Goal: Task Accomplishment & Management: Manage account settings

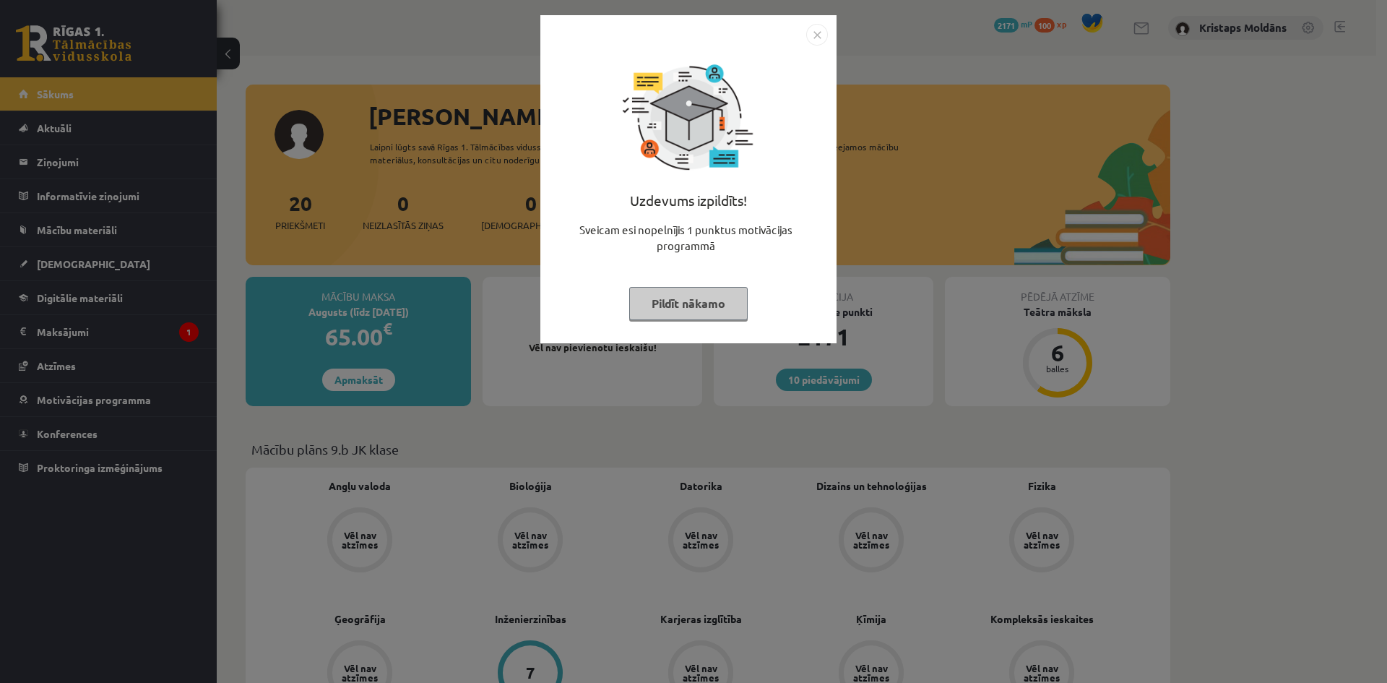
click at [818, 27] on img "Close" at bounding box center [817, 35] width 22 height 22
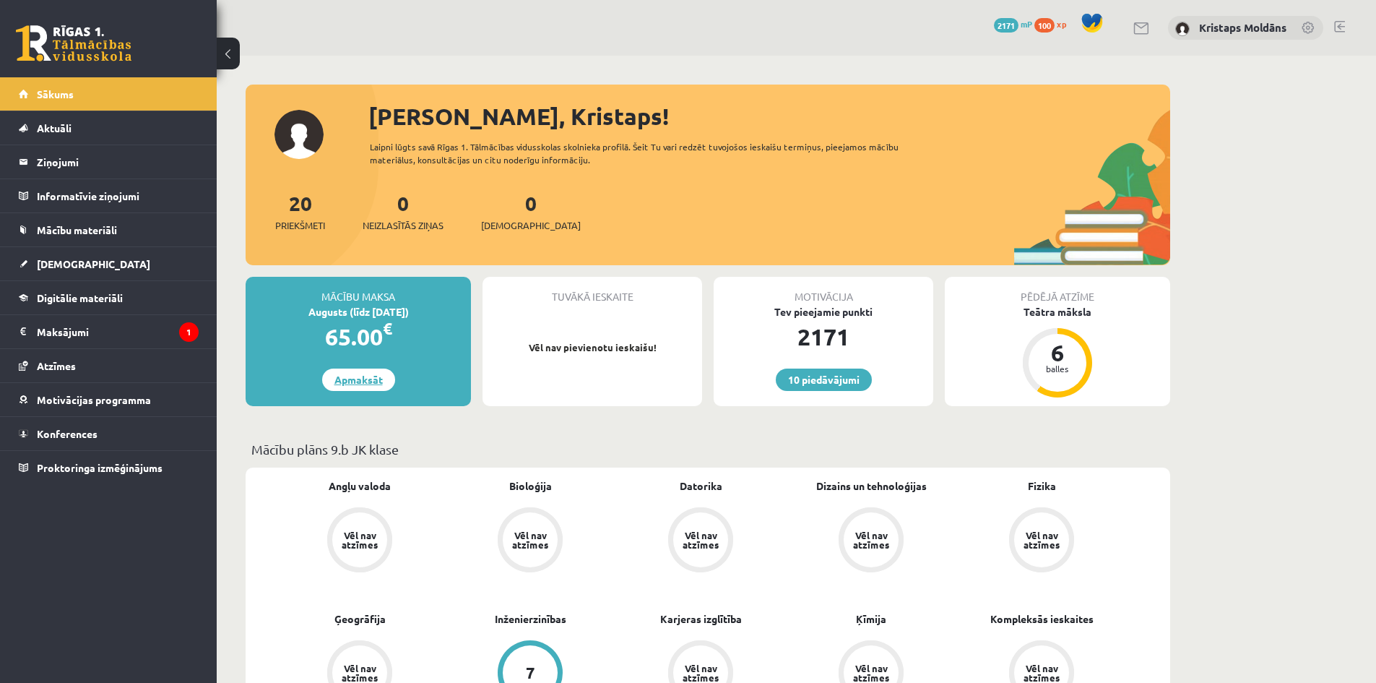
click at [363, 385] on link "Apmaksāt" at bounding box center [358, 380] width 73 height 22
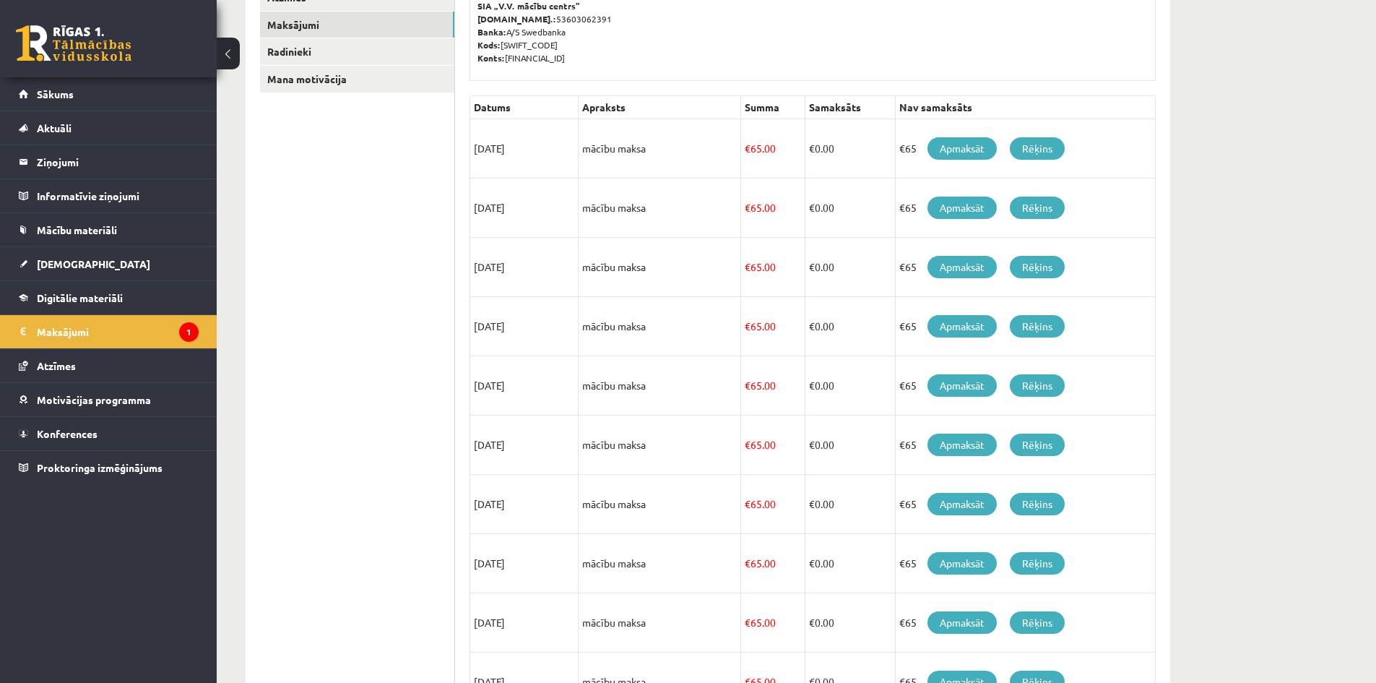
scroll to position [233, 0]
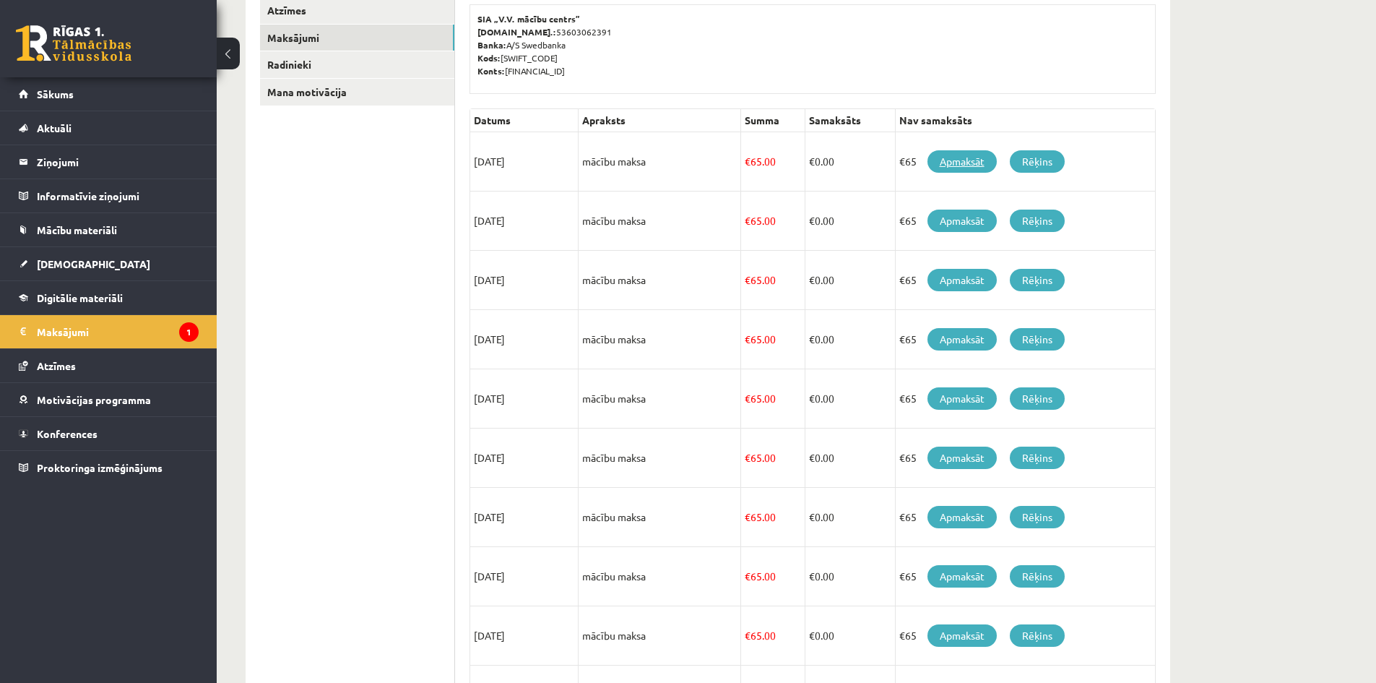
click at [973, 161] on link "Apmaksāt" at bounding box center [962, 161] width 69 height 22
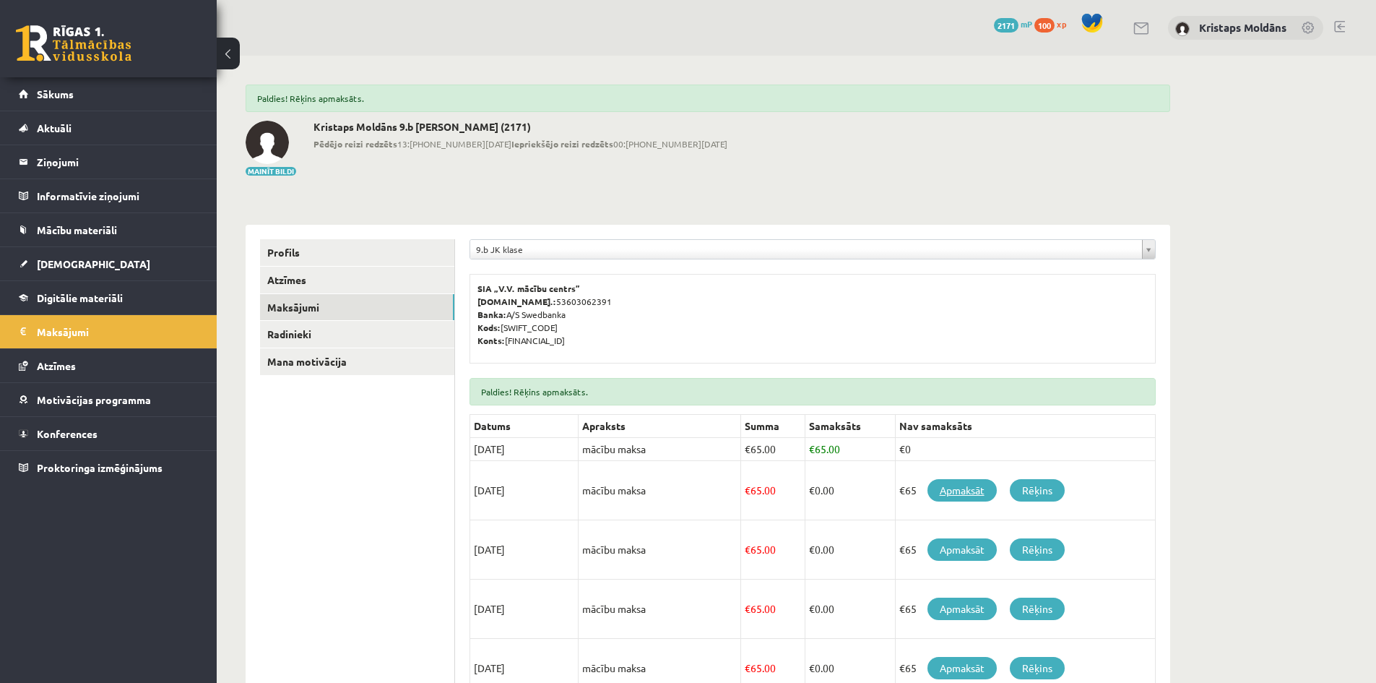
click at [966, 491] on link "Apmaksāt" at bounding box center [962, 490] width 69 height 22
click at [960, 490] on link "Apmaksāt" at bounding box center [962, 490] width 69 height 22
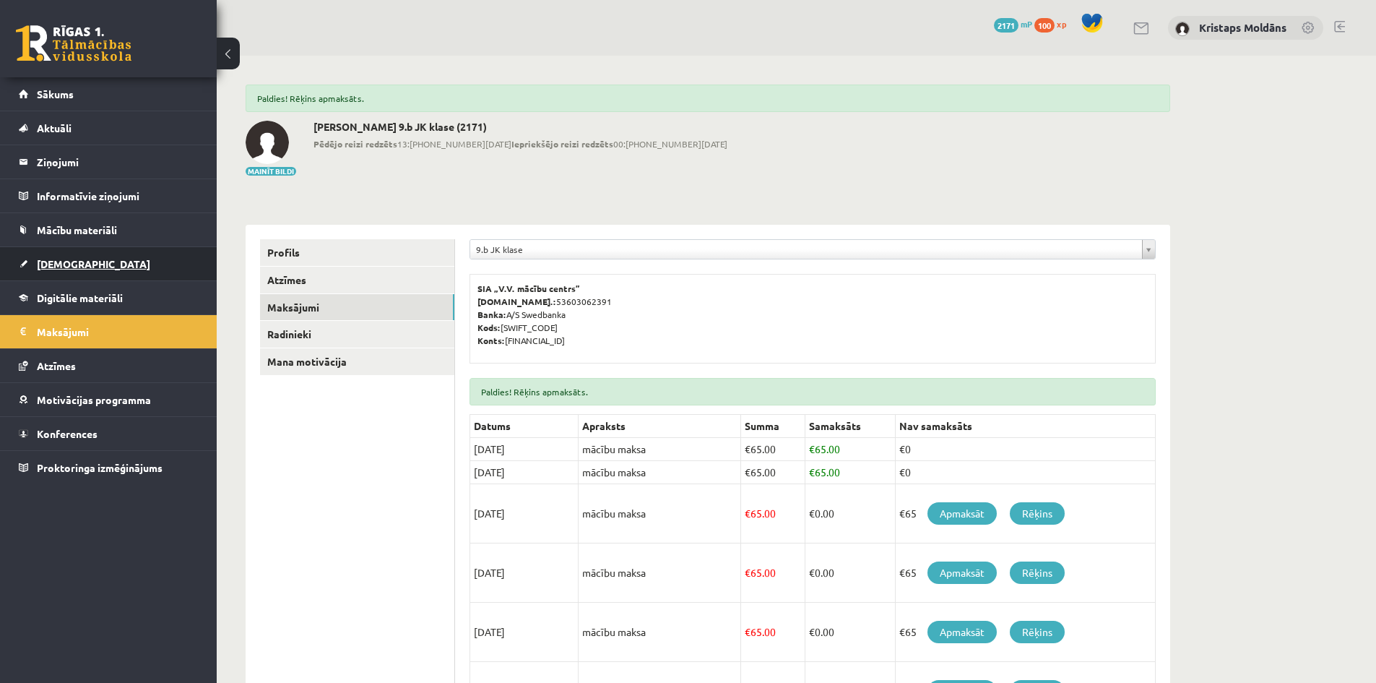
click at [60, 265] on span "[DEMOGRAPHIC_DATA]" at bounding box center [93, 263] width 113 height 13
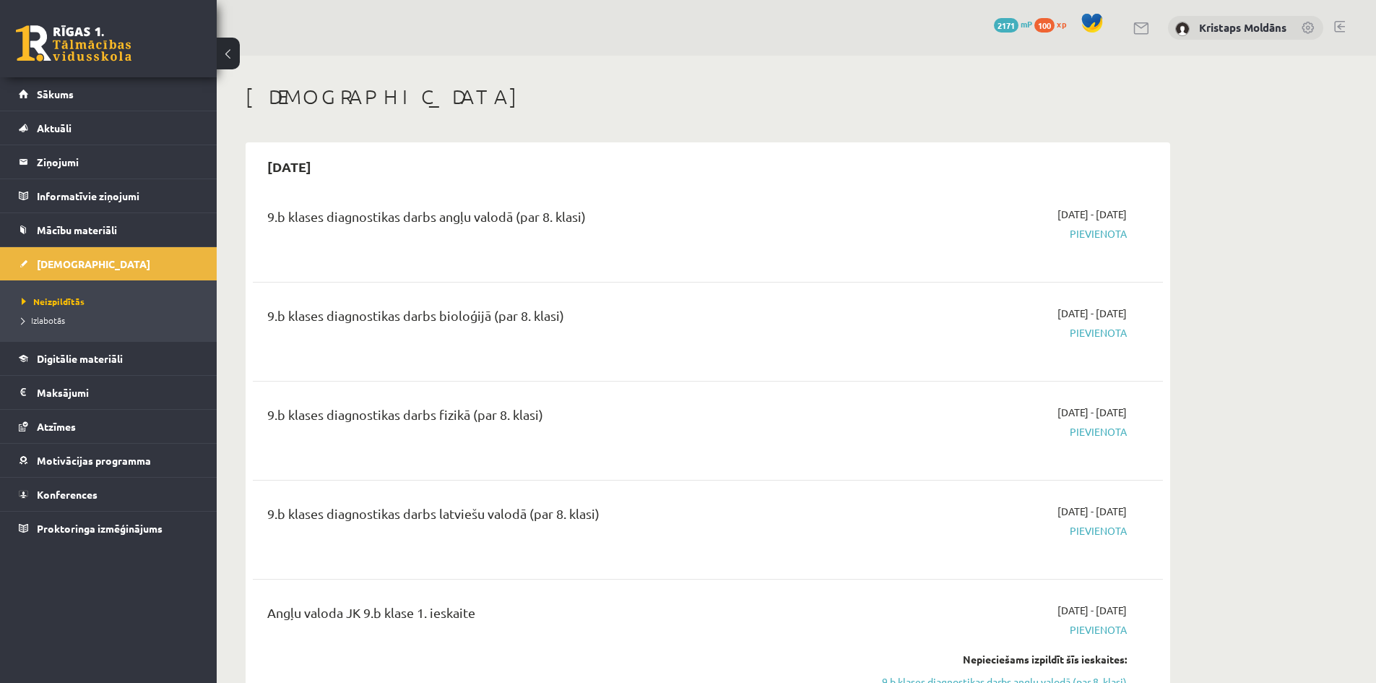
click at [1182, 27] on img at bounding box center [1183, 29] width 14 height 14
click at [1179, 27] on img at bounding box center [1183, 29] width 14 height 14
click at [1262, 27] on link "Kristaps Moldāns" at bounding box center [1242, 27] width 87 height 14
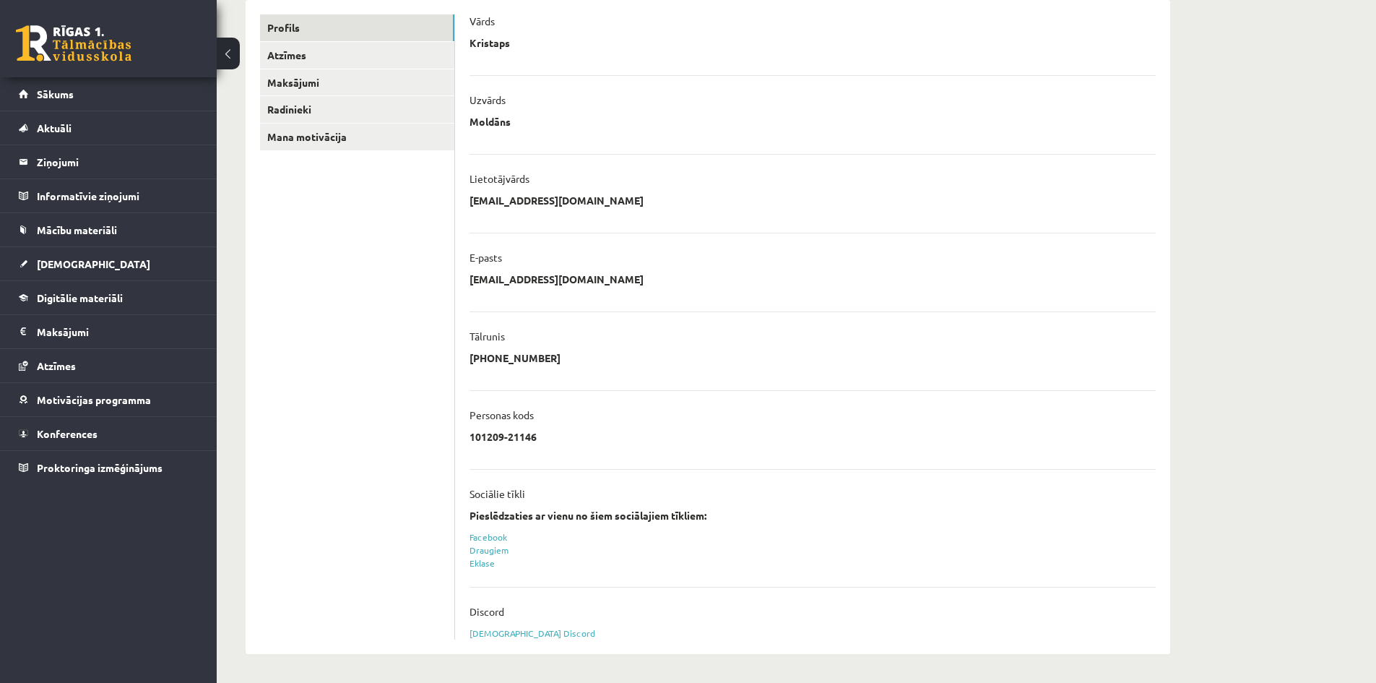
scroll to position [189, 0]
click at [74, 93] on link "Sākums" at bounding box center [109, 93] width 180 height 33
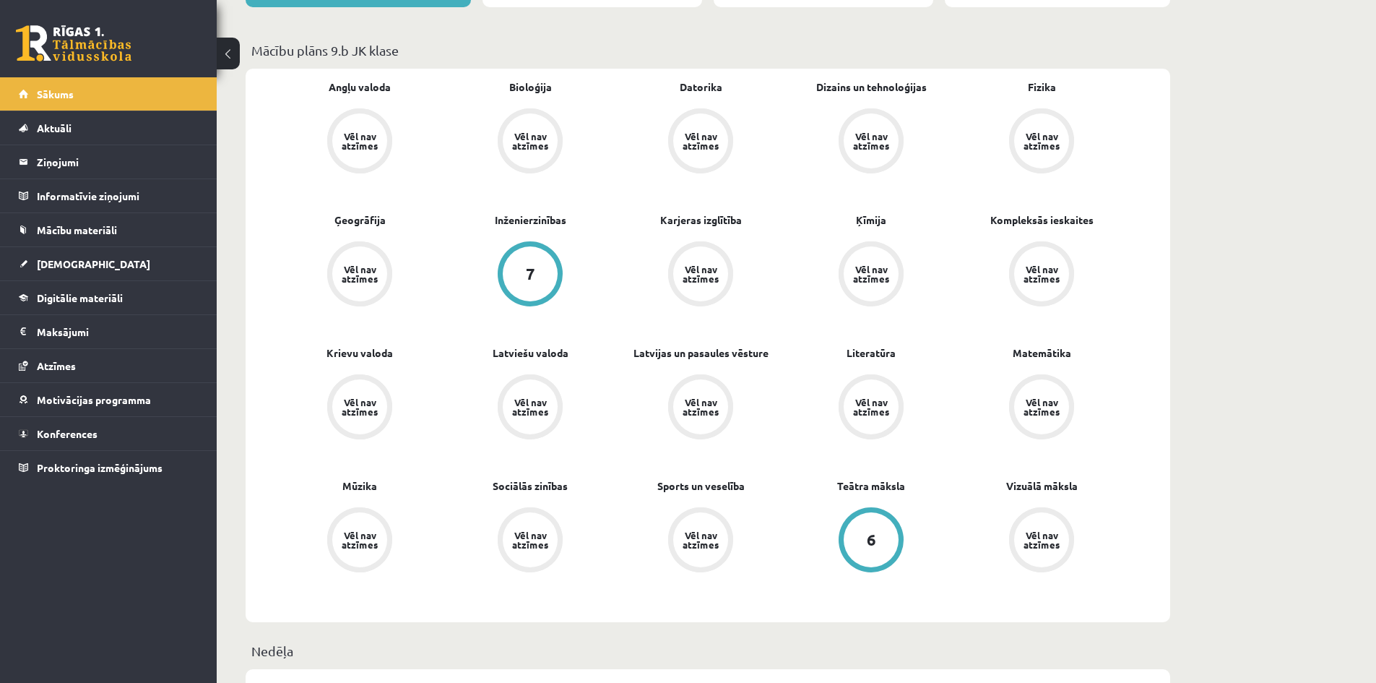
scroll to position [361, 0]
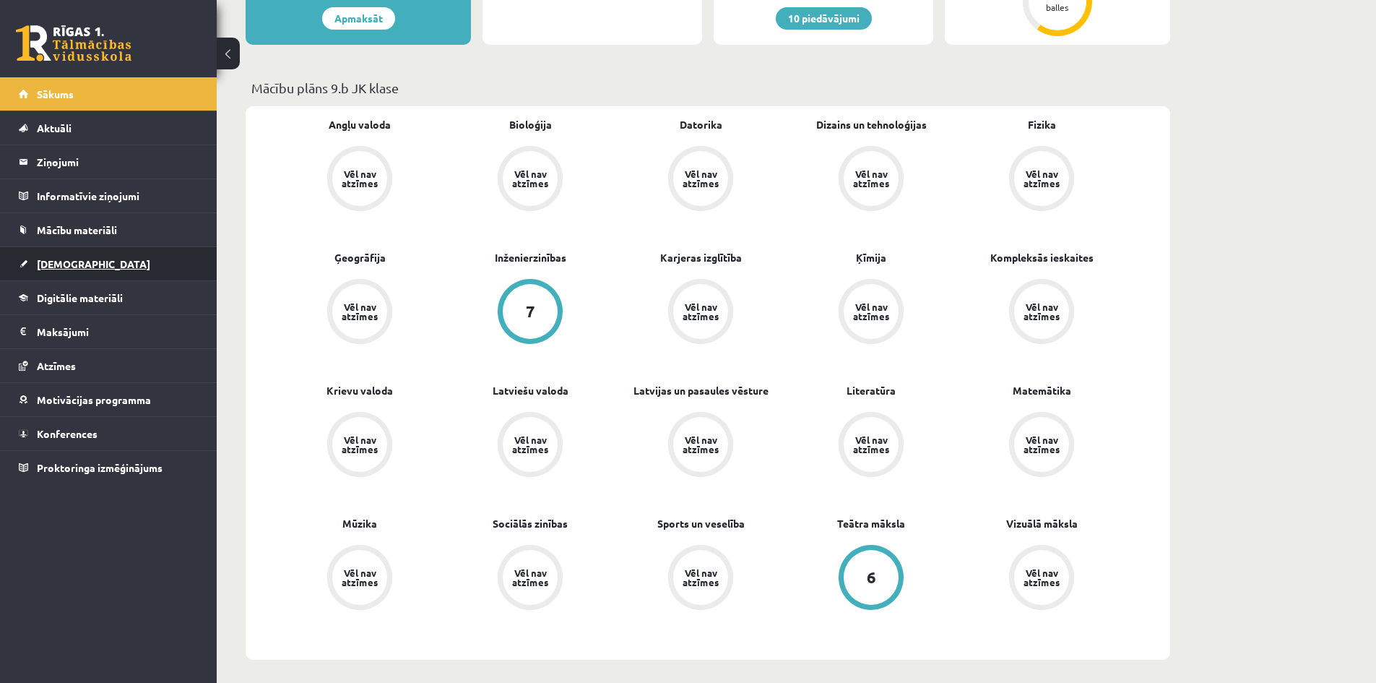
click at [87, 273] on link "[DEMOGRAPHIC_DATA]" at bounding box center [109, 263] width 180 height 33
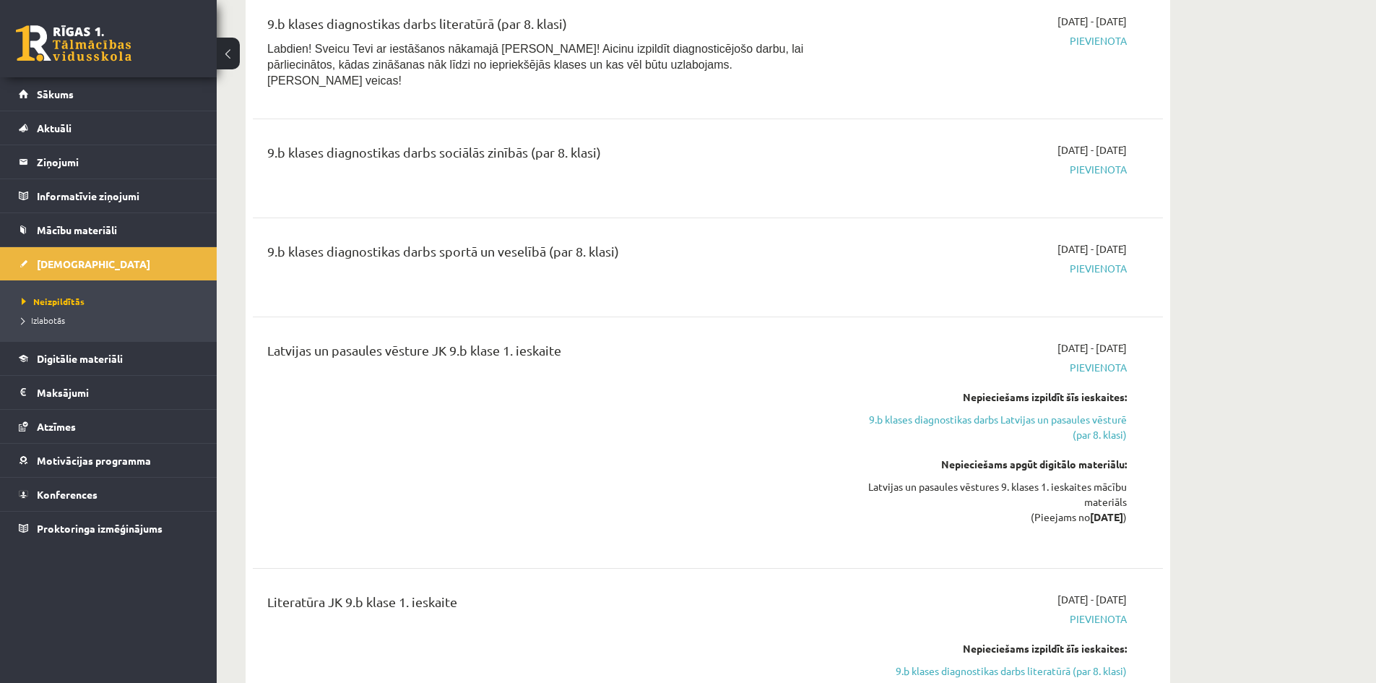
scroll to position [1806, 0]
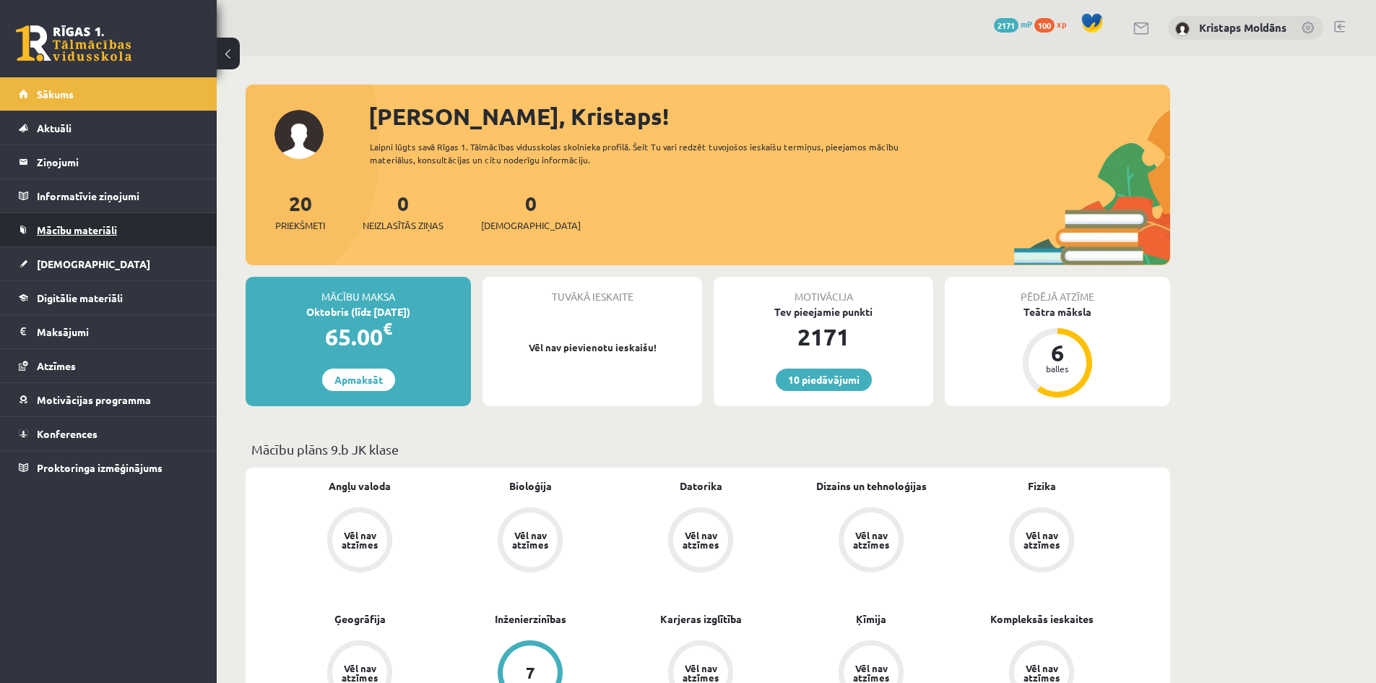
click at [51, 230] on span "Mācību materiāli" at bounding box center [77, 229] width 80 height 13
